Goal: Check status: Check status

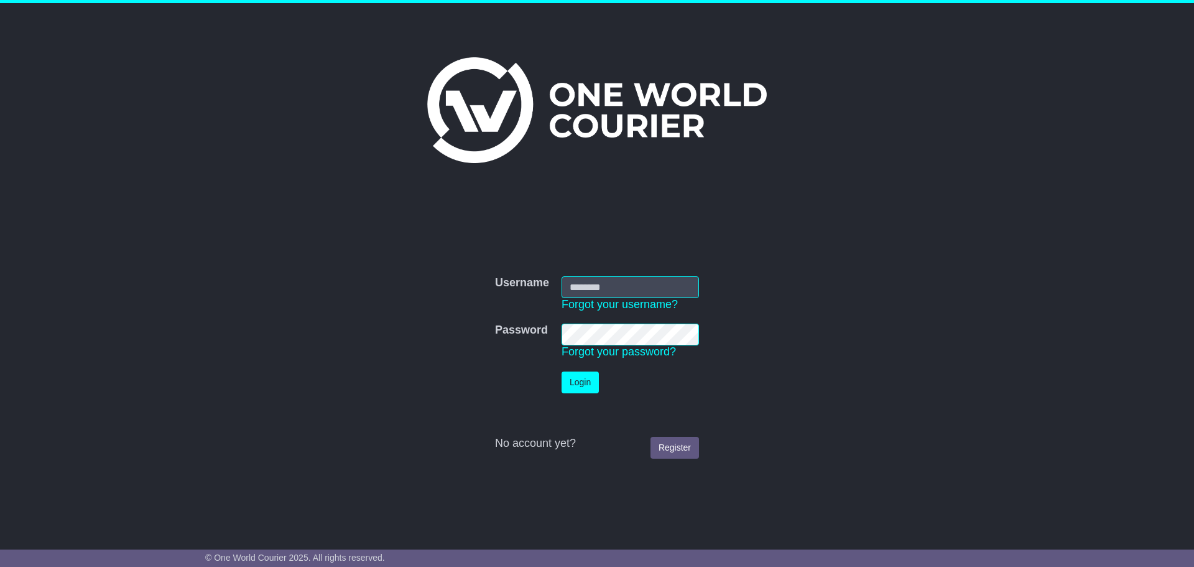
type input "**********"
click at [586, 394] on td "Login" at bounding box center [631, 382] width 150 height 34
click at [567, 387] on button "Login" at bounding box center [580, 382] width 37 height 22
